Goal: Task Accomplishment & Management: Use online tool/utility

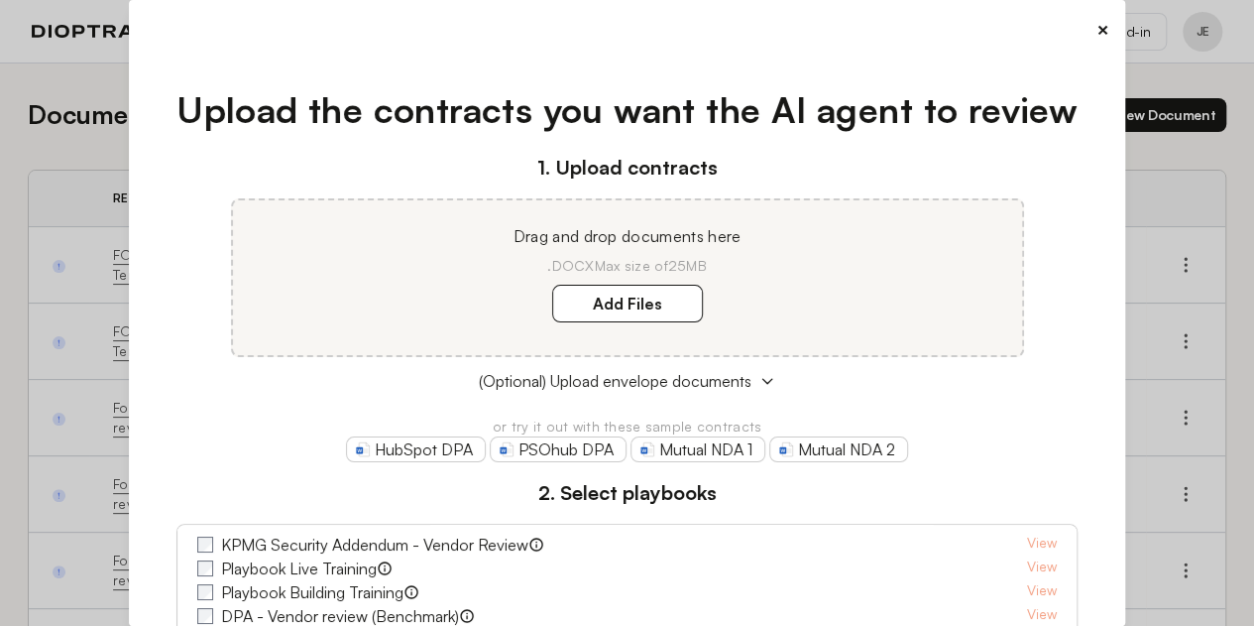
click at [1097, 26] on button "×" at bounding box center [1103, 30] width 13 height 28
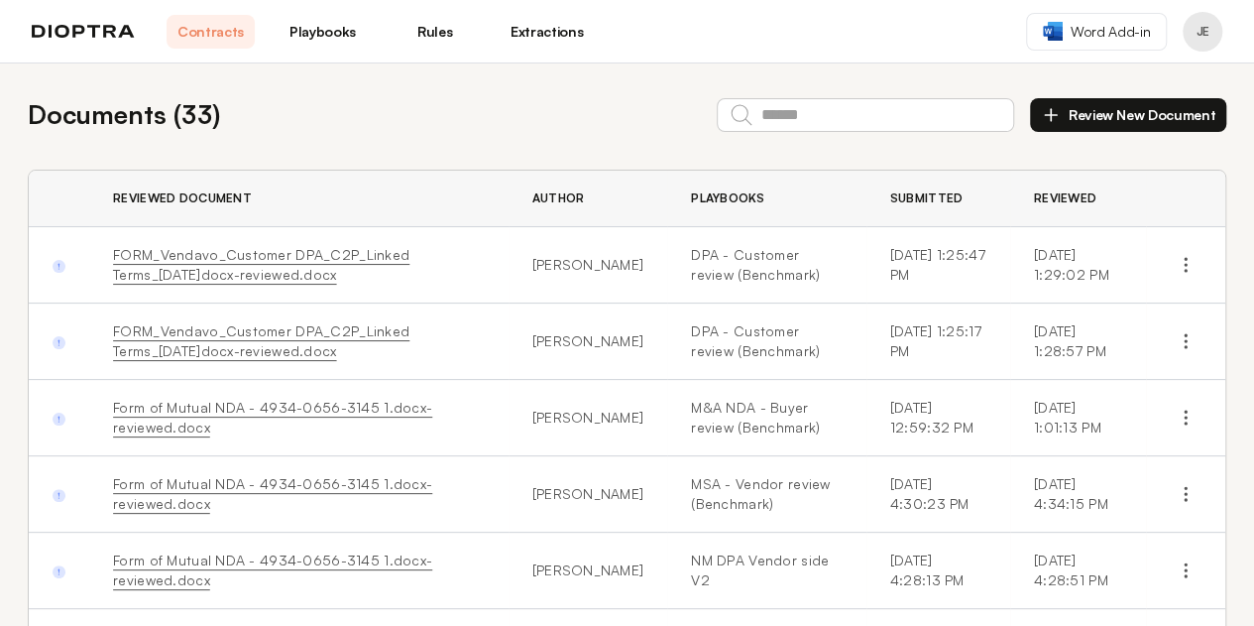
click at [617, 89] on div "Documents ( 33 ) Review New Document Reviewed Document Author Playbooks Submitt…" at bounding box center [627, 580] width 1254 height 1034
click at [330, 31] on link "Playbooks" at bounding box center [323, 32] width 88 height 34
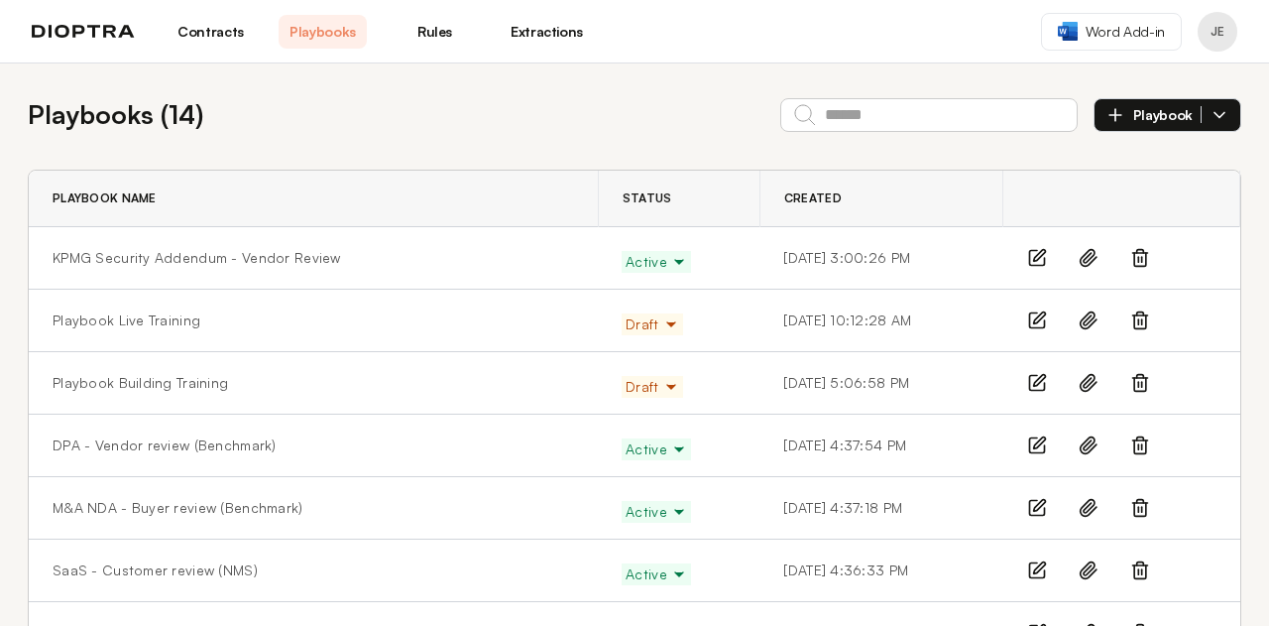
click at [1144, 114] on span "Playbook" at bounding box center [1167, 115] width 68 height 18
click at [1115, 202] on th at bounding box center [1121, 199] width 237 height 57
click at [1158, 118] on span "Playbook" at bounding box center [1167, 115] width 68 height 18
click at [1122, 195] on th at bounding box center [1121, 199] width 237 height 57
click at [1210, 128] on button "Playbook" at bounding box center [1168, 115] width 148 height 34
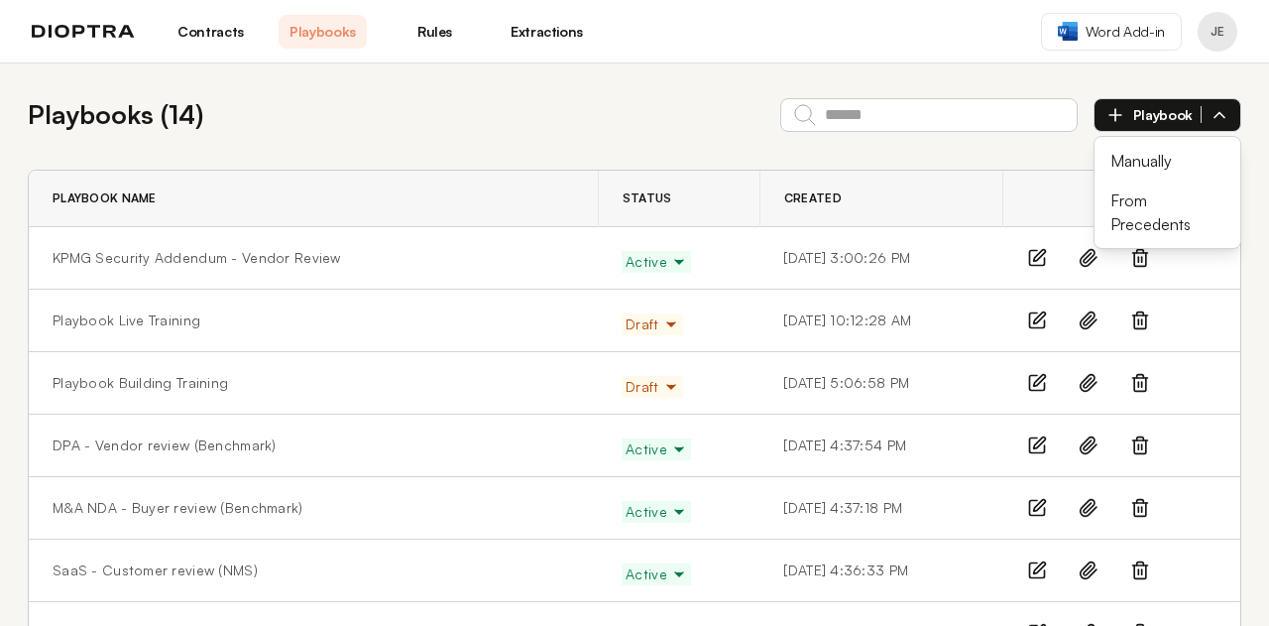
click at [1150, 208] on th at bounding box center [1121, 199] width 237 height 57
click at [1106, 123] on icon "button" at bounding box center [1116, 115] width 20 height 20
click at [1110, 208] on th at bounding box center [1121, 199] width 237 height 57
click at [686, 98] on div "Playbooks ( 14 ) Playbook" at bounding box center [635, 114] width 1214 height 39
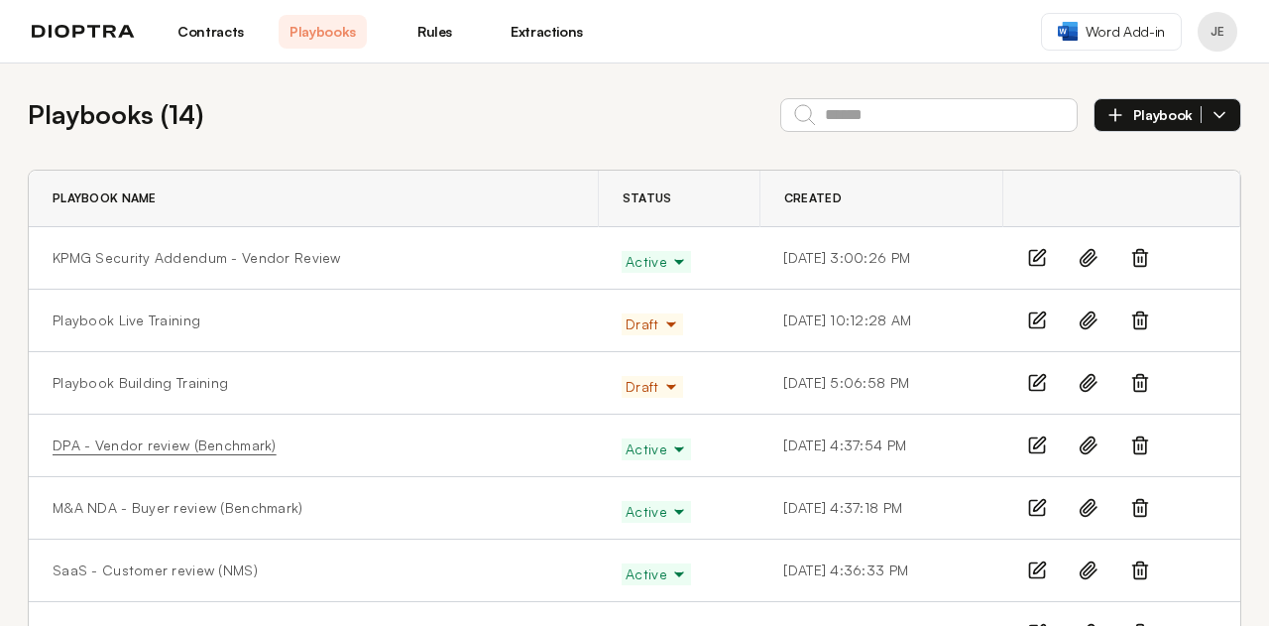
click at [129, 438] on link "DPA - Vendor review (Benchmark)" at bounding box center [165, 445] width 224 height 20
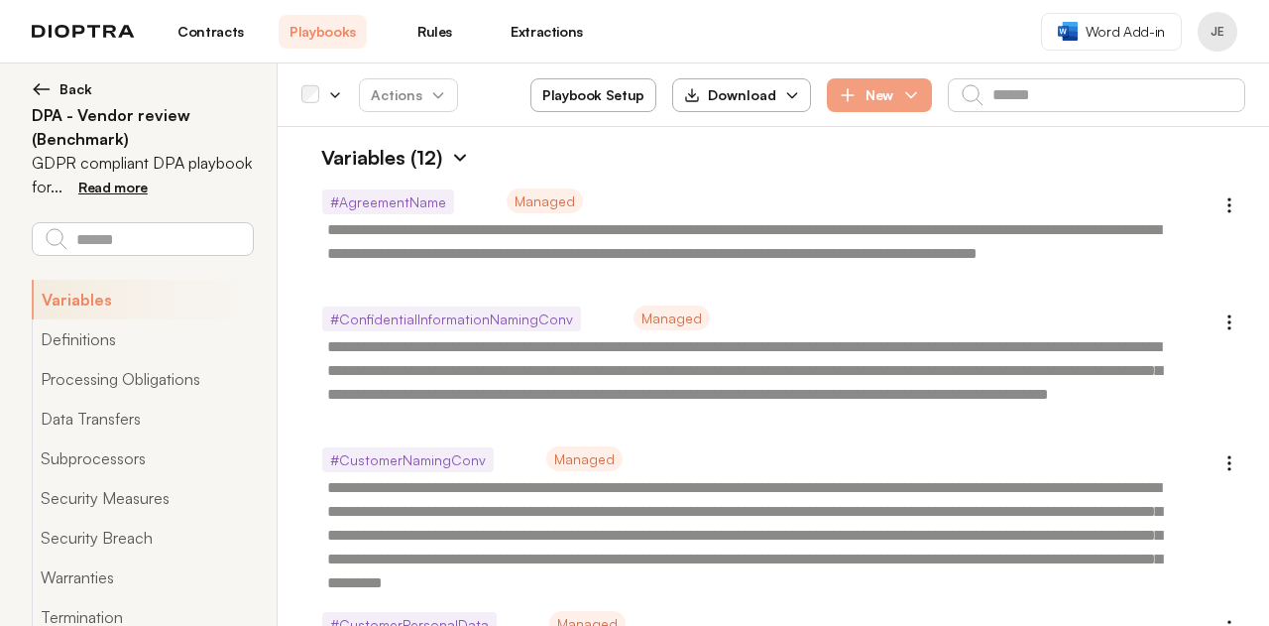
click at [459, 165] on img at bounding box center [460, 158] width 20 height 20
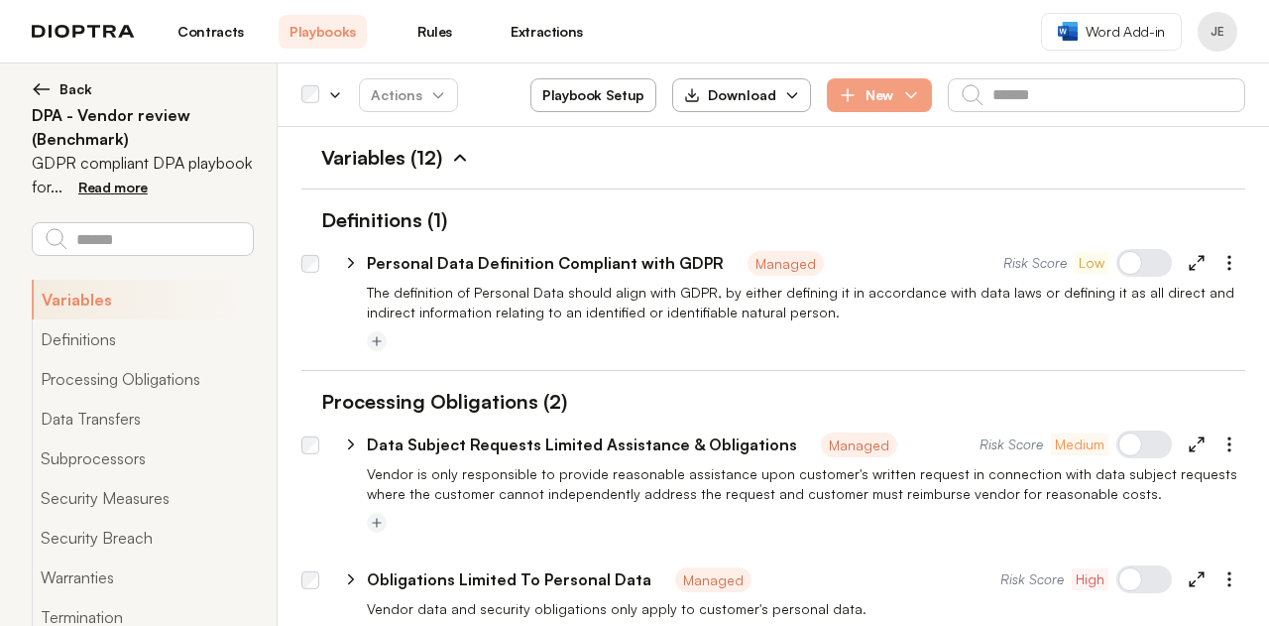
click at [460, 165] on img at bounding box center [460, 158] width 20 height 20
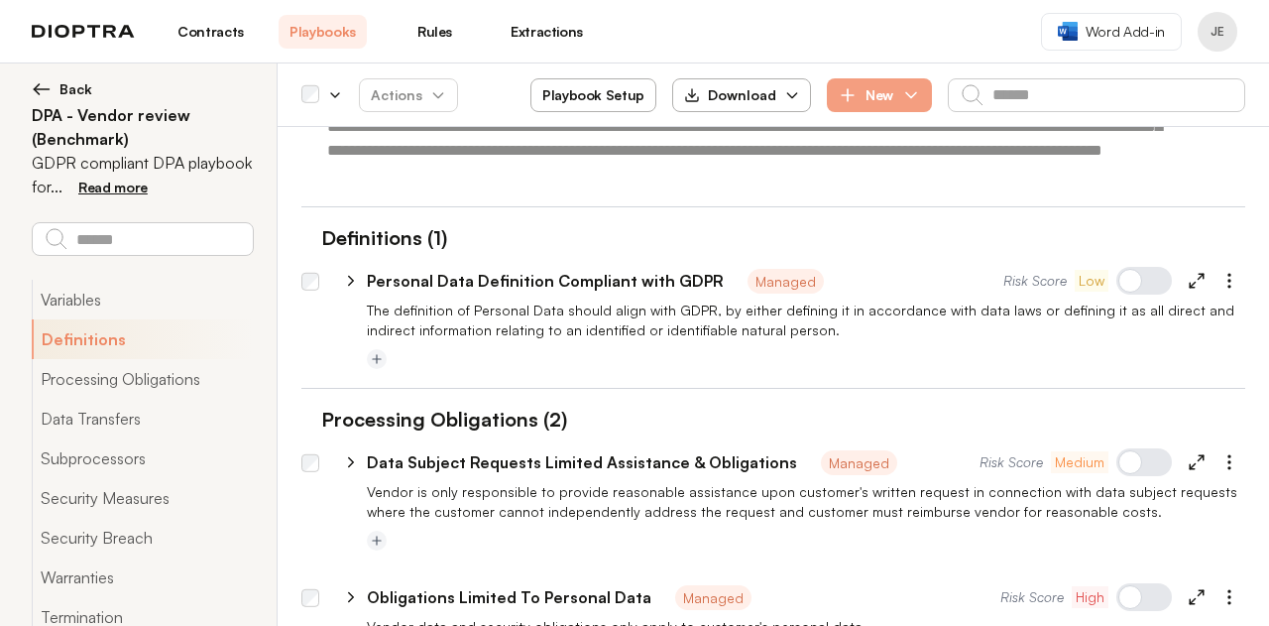
scroll to position [1462, 0]
click at [1220, 275] on icon "button" at bounding box center [1230, 280] width 20 height 20
click at [970, 303] on p "The definition of Personal Data should align with GDPR, by either defining it i…" at bounding box center [806, 319] width 878 height 40
click at [1178, 289] on div "Risk Score Low" at bounding box center [1124, 280] width 242 height 32
click at [1188, 279] on icon at bounding box center [1197, 280] width 18 height 18
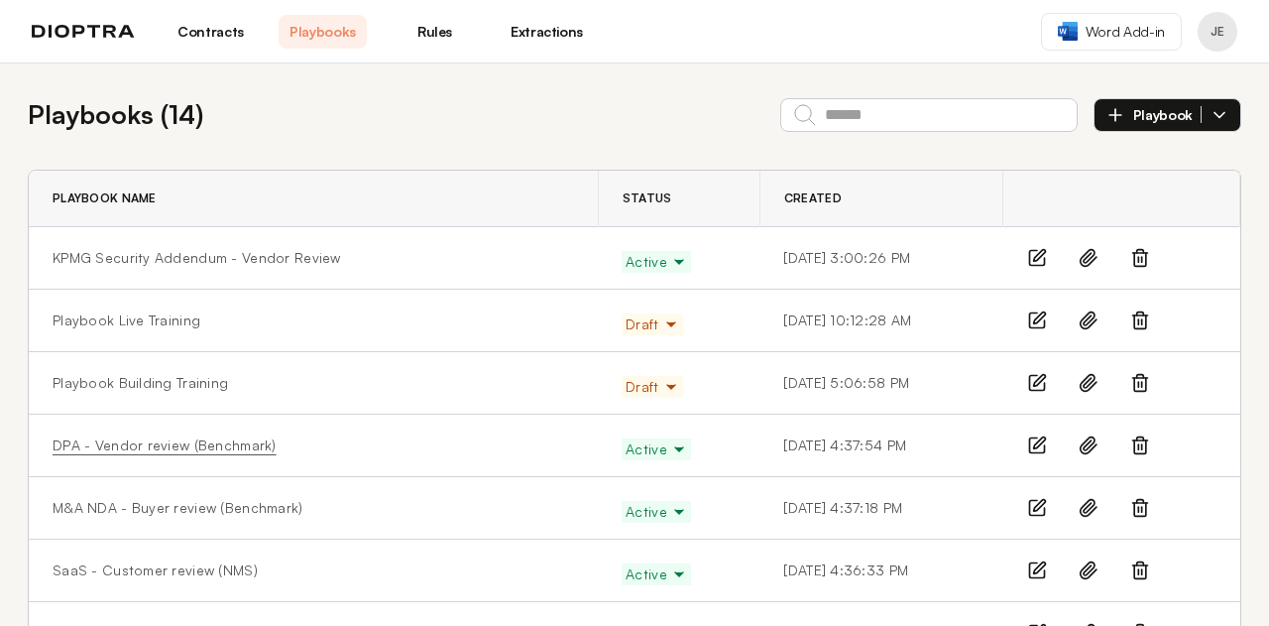
click at [120, 440] on link "DPA - Vendor review (Benchmark)" at bounding box center [165, 445] width 224 height 20
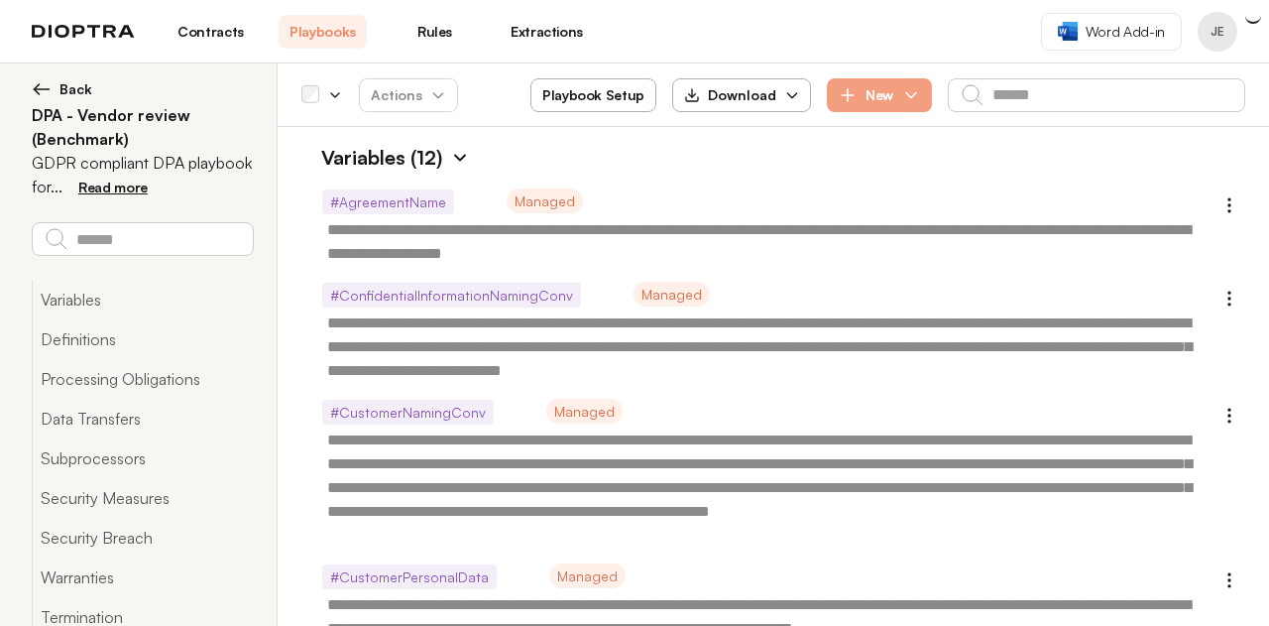
type textarea "*"
type textarea "**********"
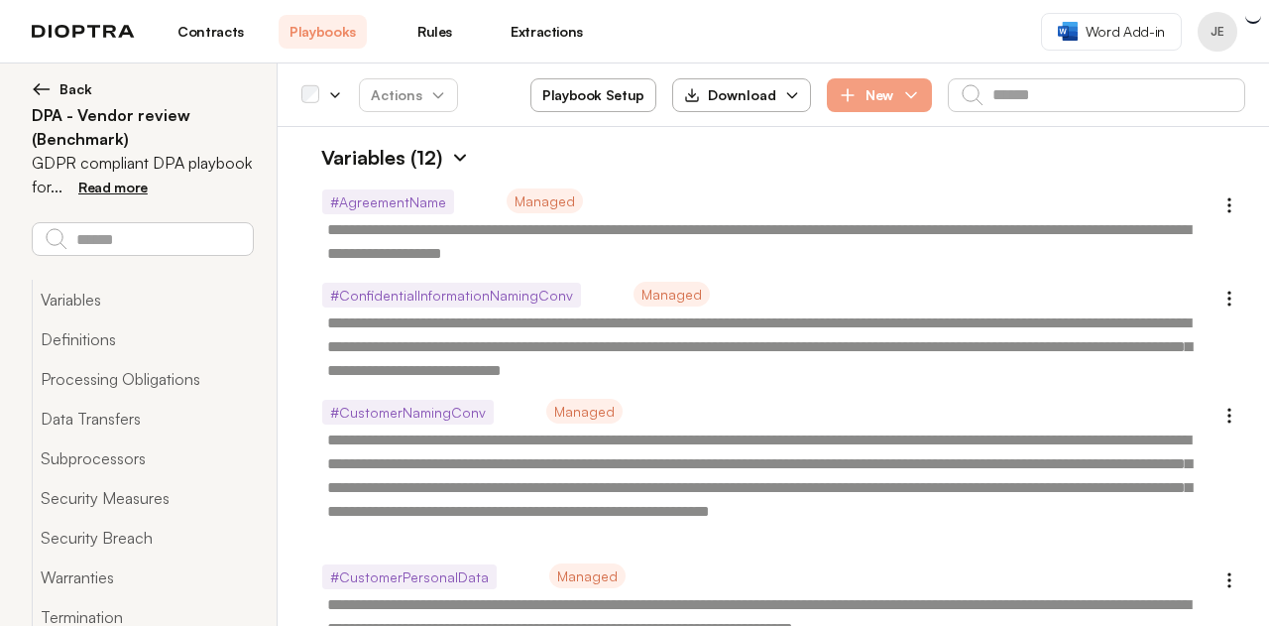
type textarea "**********"
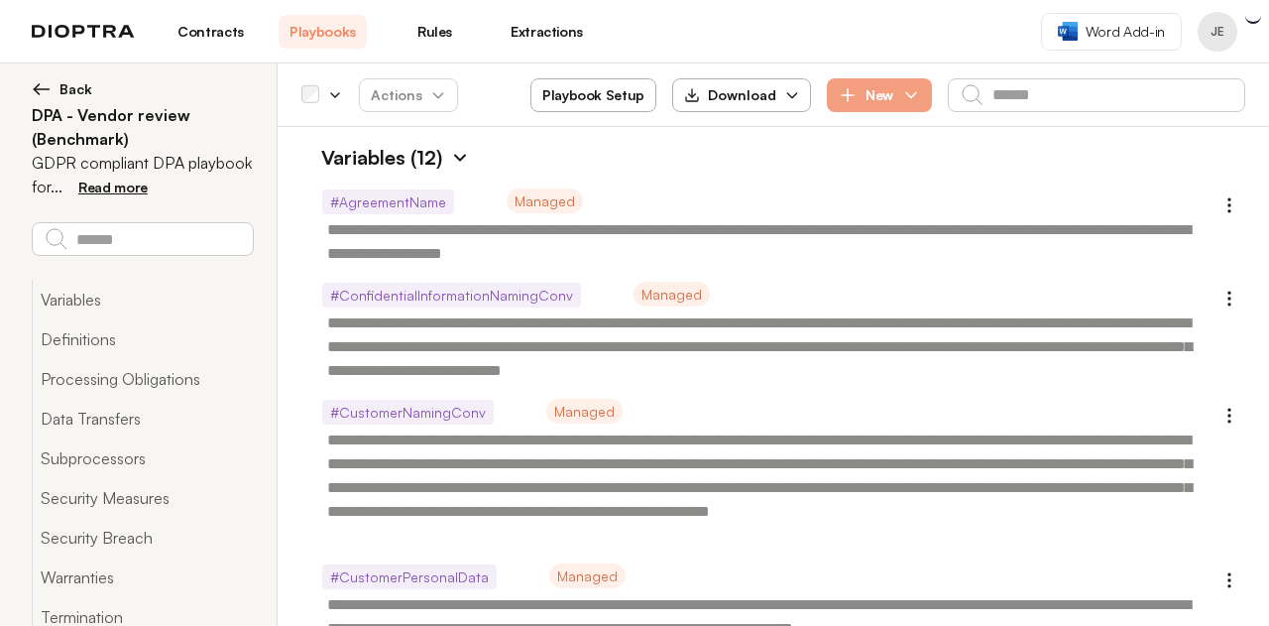
type textarea "**********"
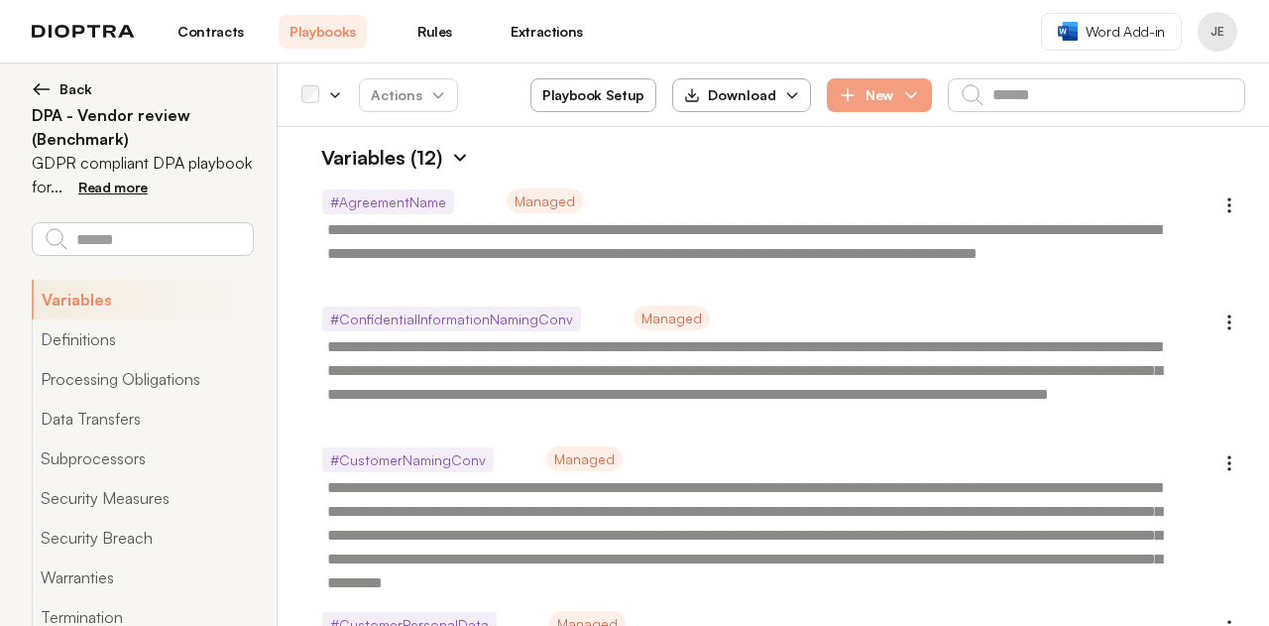
click at [535, 209] on div "**********" at bounding box center [757, 253] width 880 height 95
click at [541, 203] on span "Managed" at bounding box center [545, 200] width 76 height 25
click at [430, 206] on div "**********" at bounding box center [757, 253] width 880 height 95
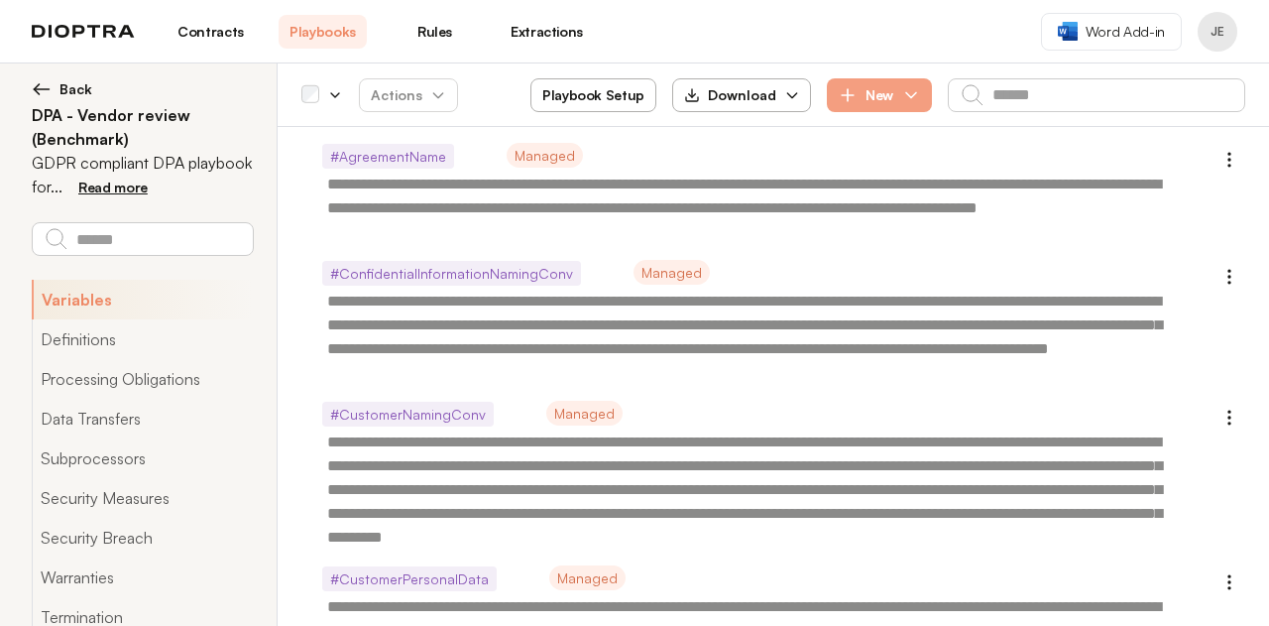
scroll to position [61, 0]
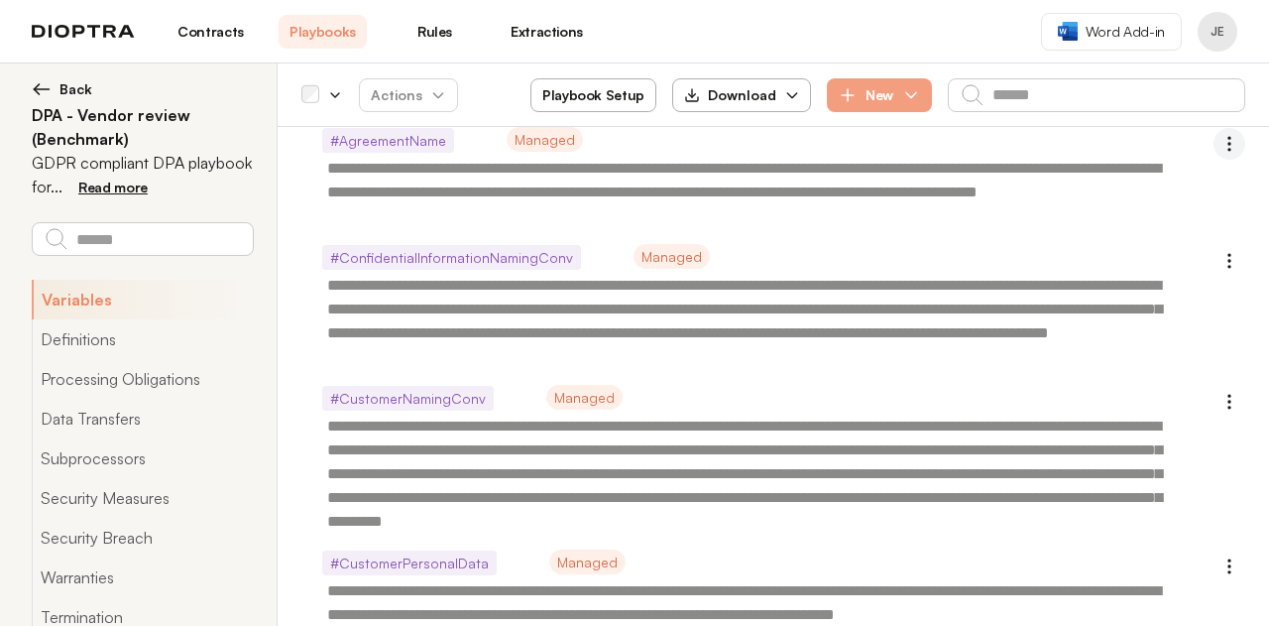
click at [1228, 150] on circle "button" at bounding box center [1229, 150] width 2 height 2
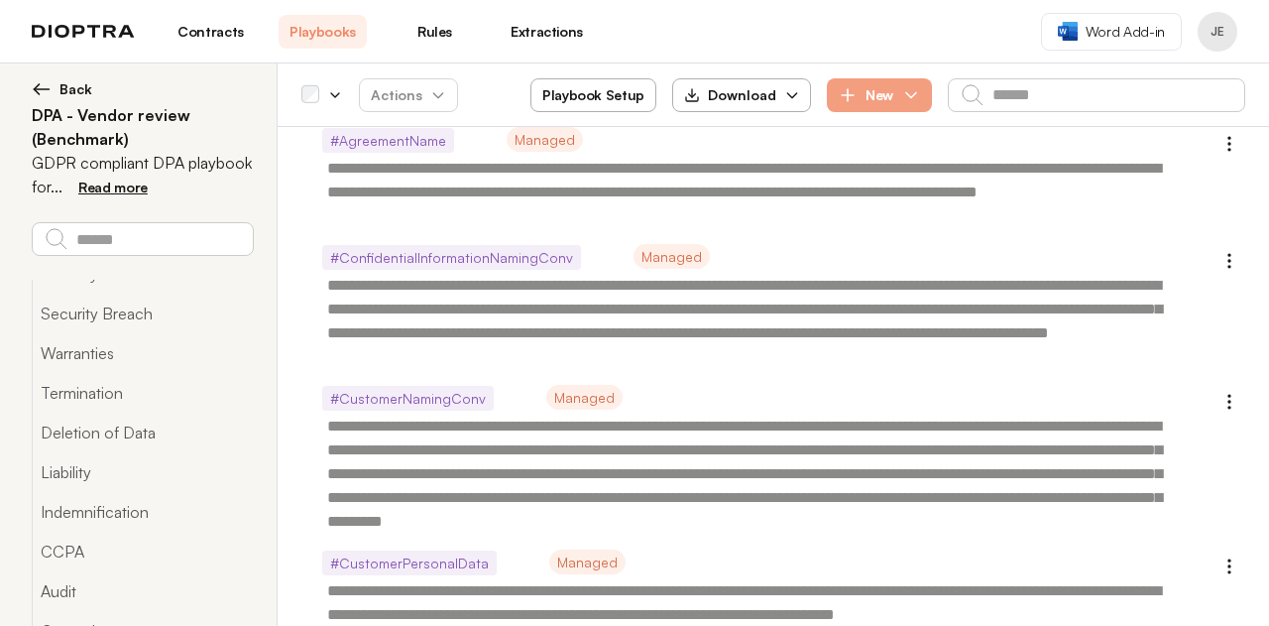
scroll to position [222, 0]
click at [89, 362] on button "Warranties" at bounding box center [142, 355] width 221 height 40
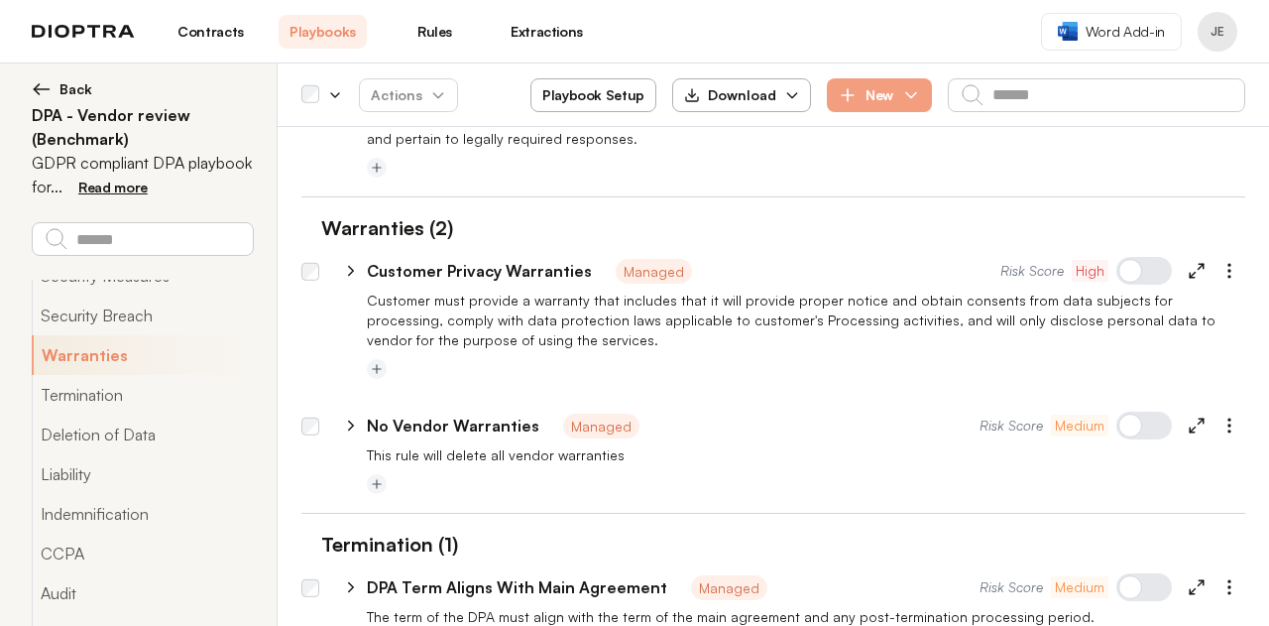
scroll to position [3927, 0]
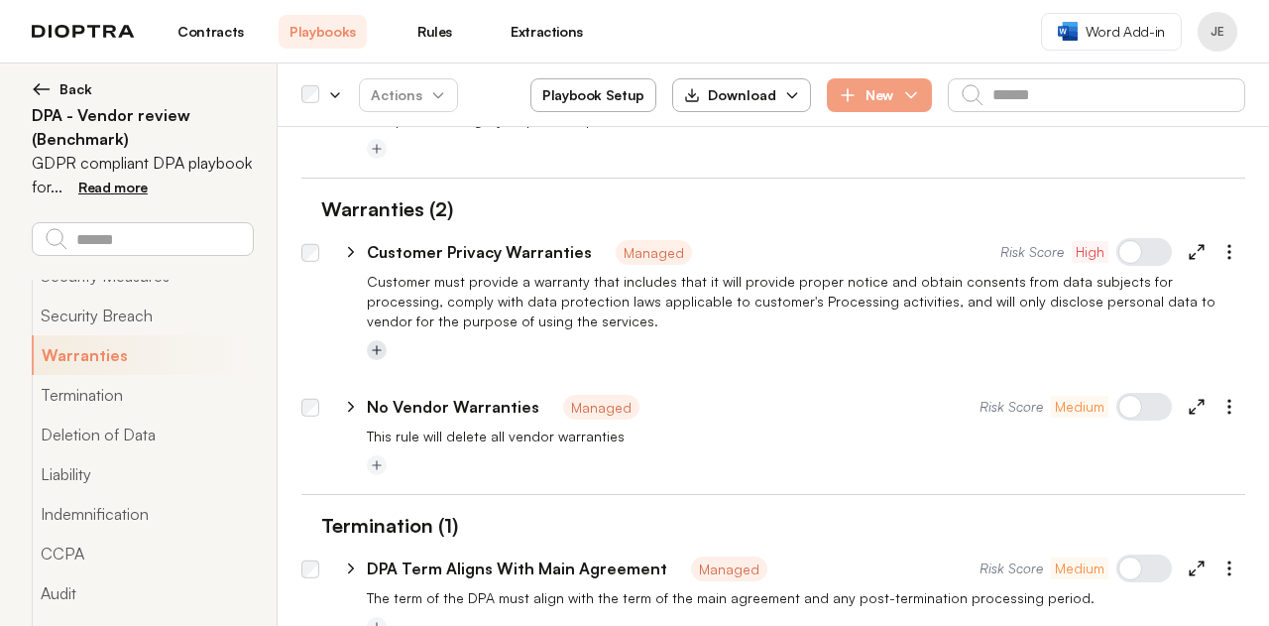
click at [378, 340] on button "Add tag" at bounding box center [377, 350] width 20 height 20
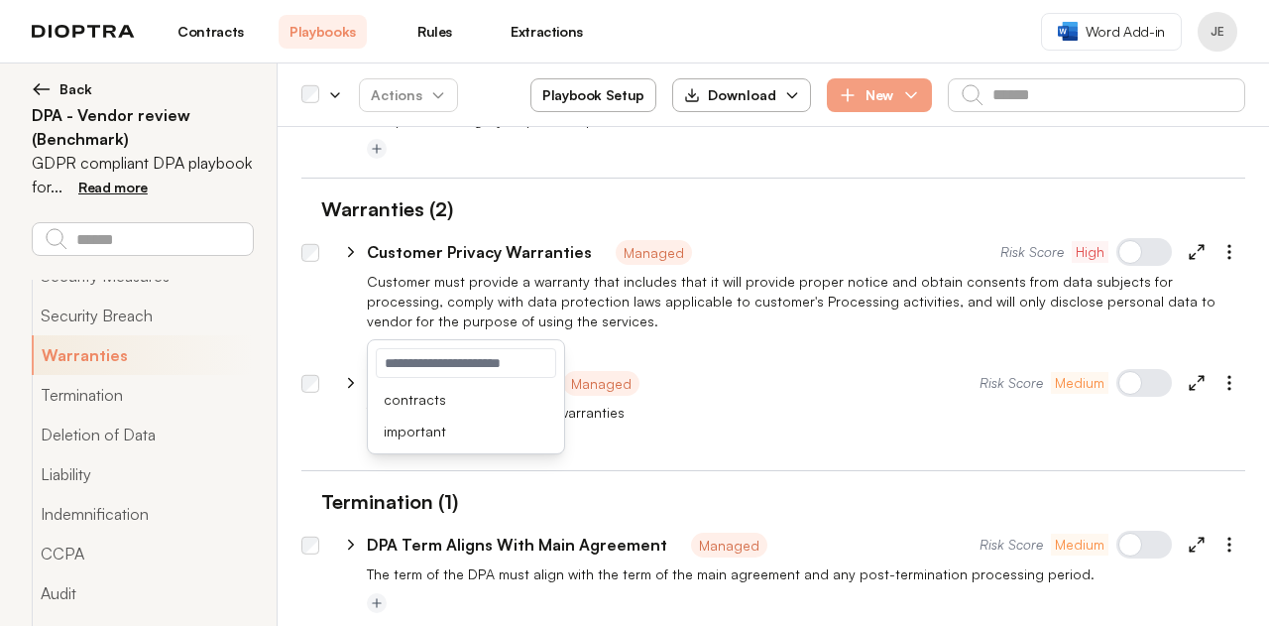
click at [605, 355] on div "**********" at bounding box center [782, 379] width 926 height 48
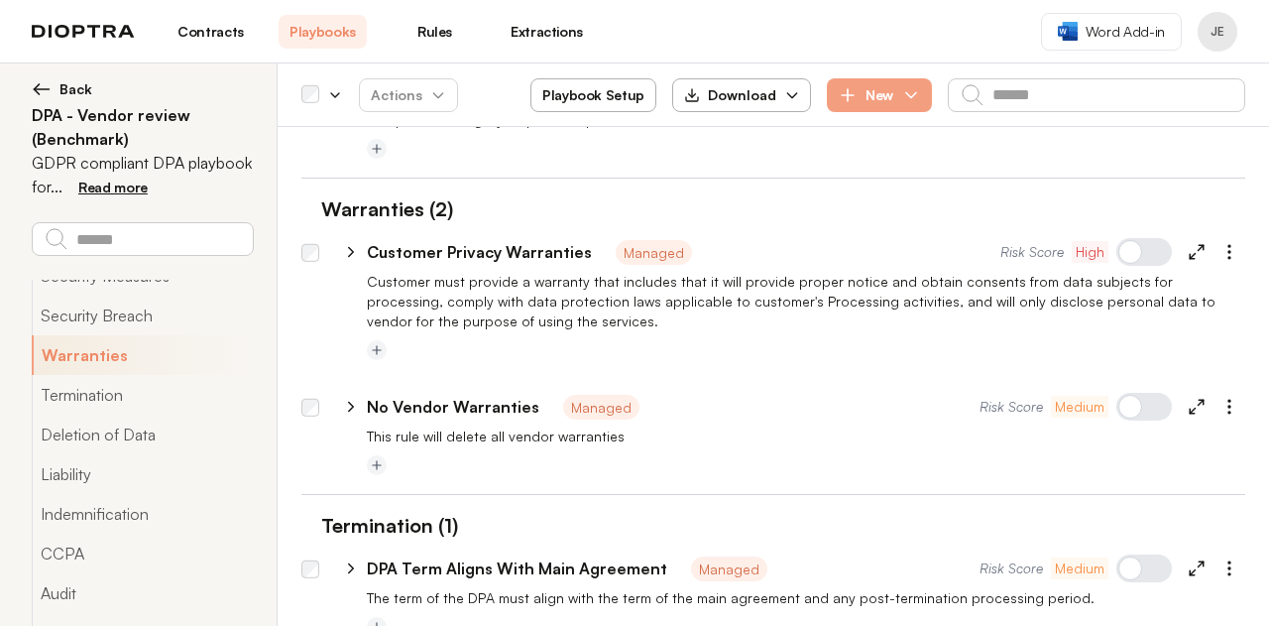
click at [585, 395] on span "Managed" at bounding box center [601, 407] width 76 height 25
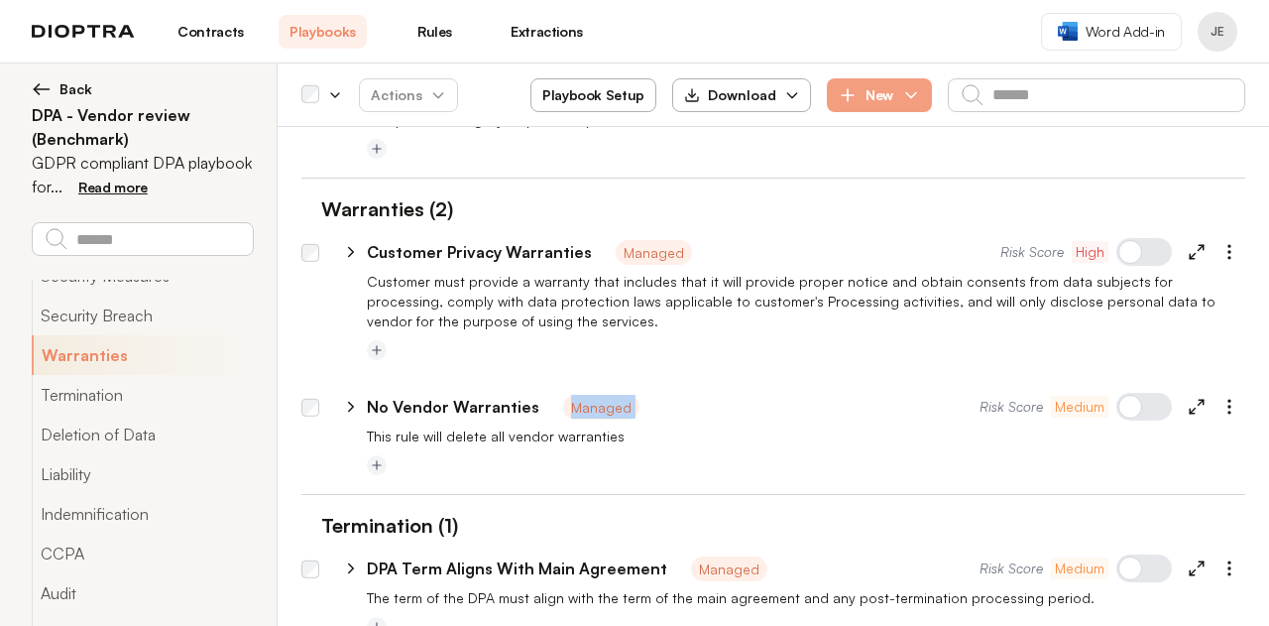
click at [678, 395] on div "**********" at bounding box center [673, 407] width 613 height 24
click at [646, 240] on span "Managed" at bounding box center [654, 252] width 76 height 25
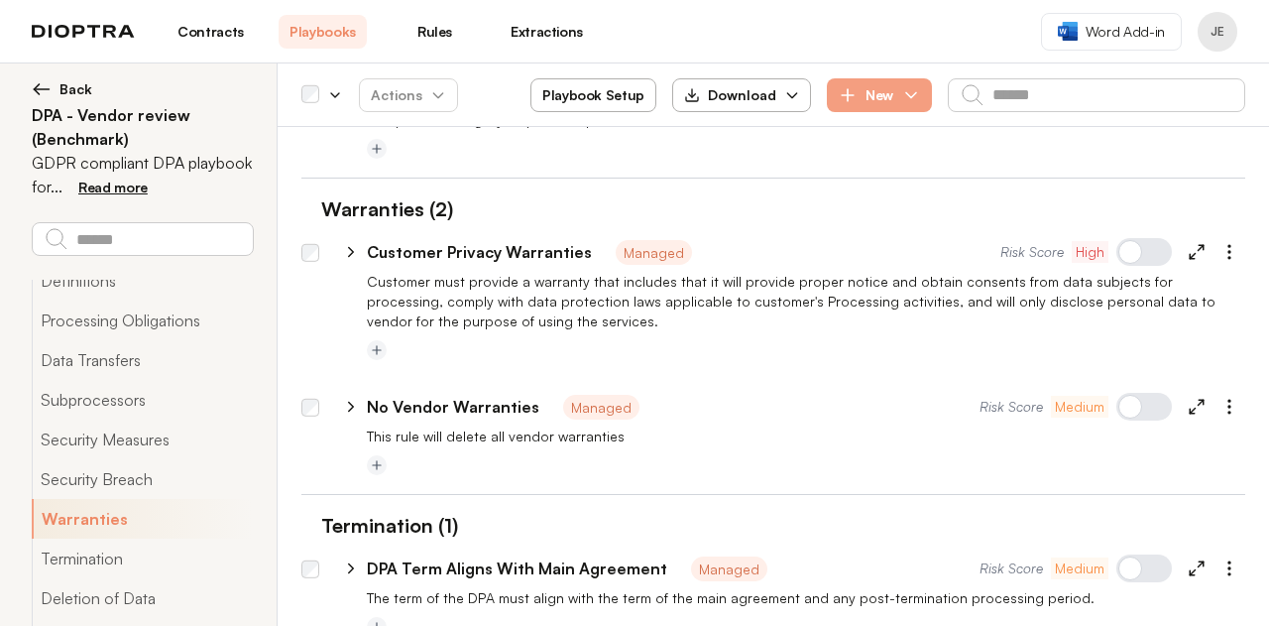
scroll to position [58, 0]
click at [136, 335] on button "Processing Obligations" at bounding box center [142, 321] width 221 height 40
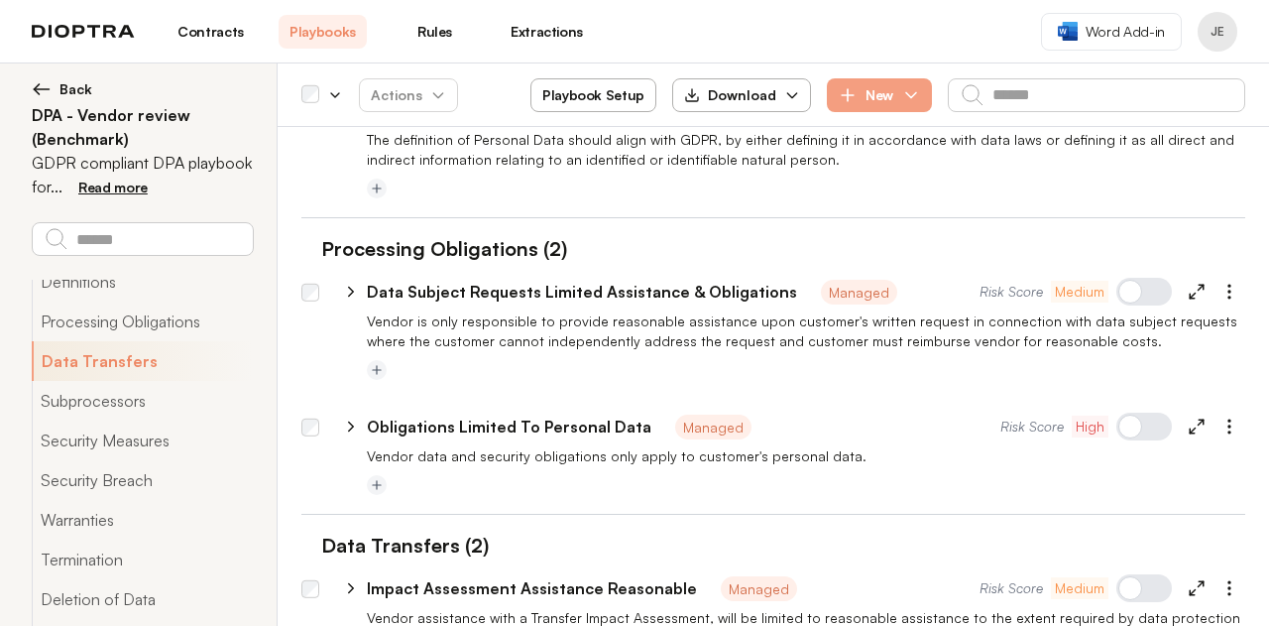
type textarea "*"
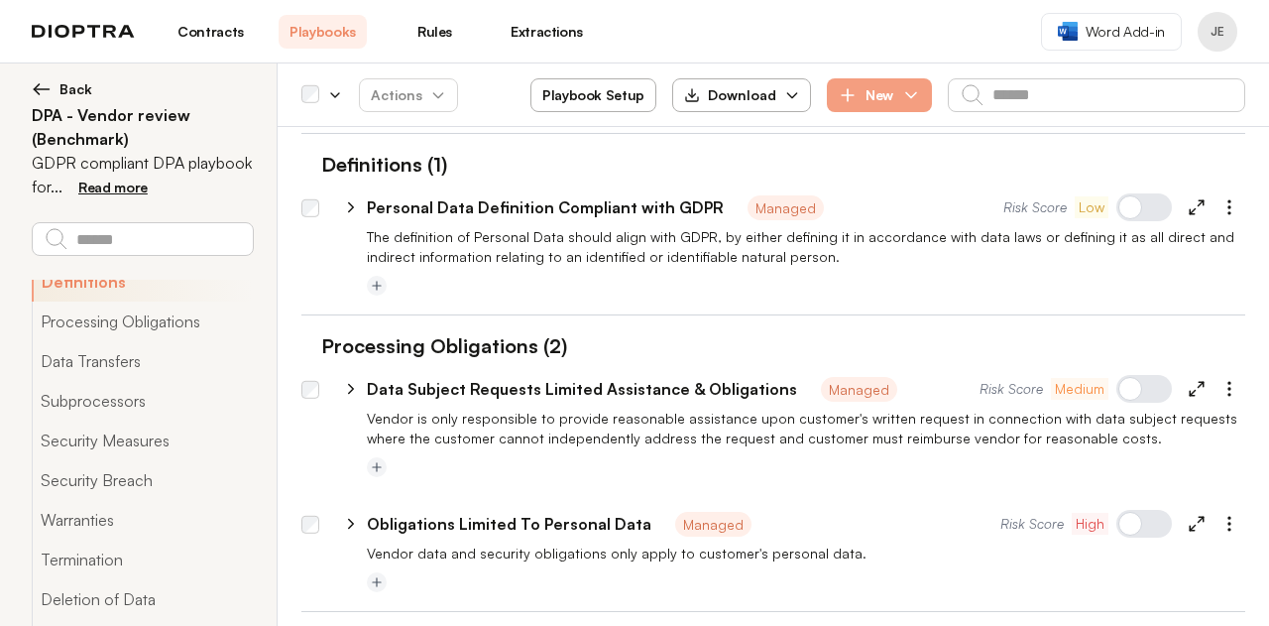
click at [792, 199] on span "Managed" at bounding box center [786, 207] width 76 height 25
